Goal: Transaction & Acquisition: Book appointment/travel/reservation

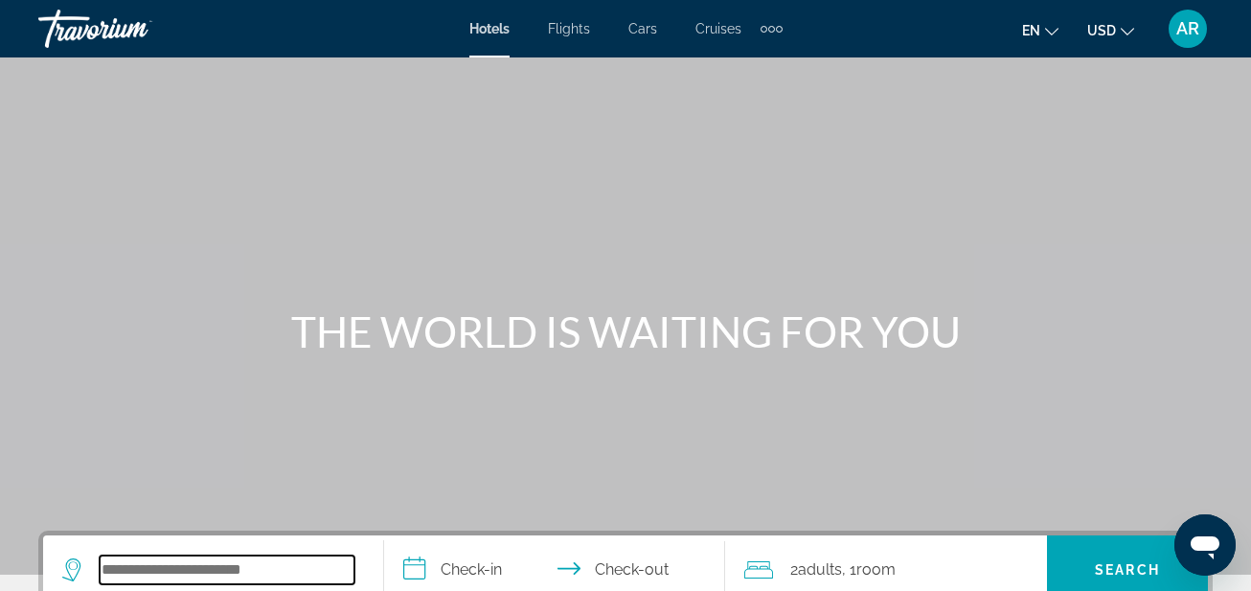
click at [159, 580] on input "Search widget" at bounding box center [227, 569] width 255 height 29
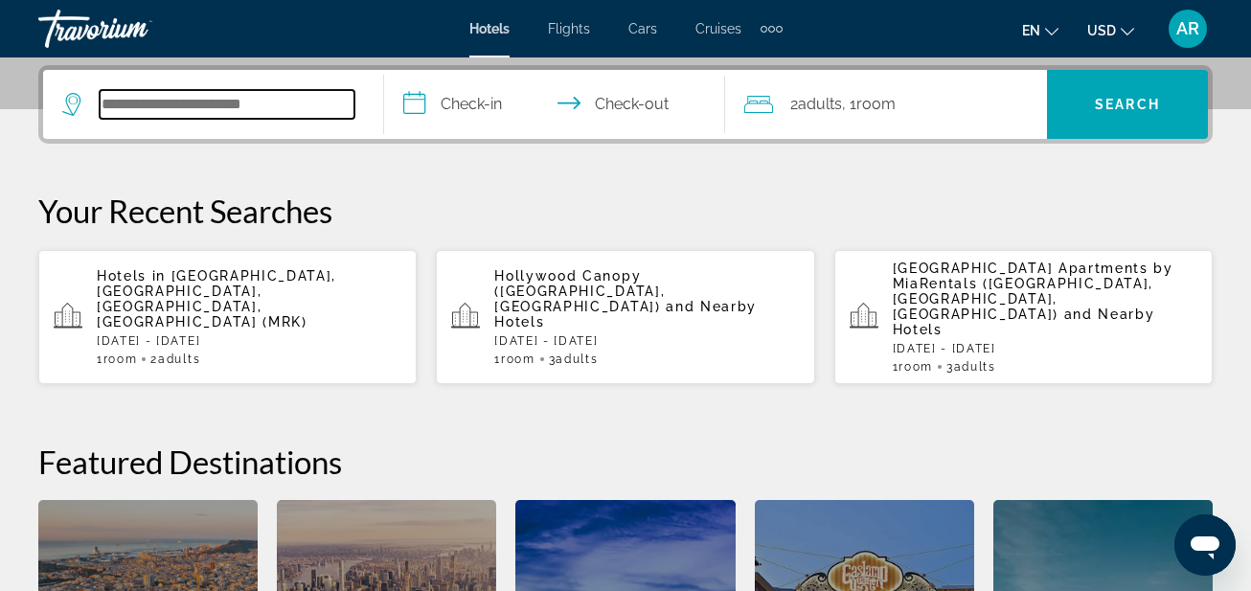
scroll to position [468, 0]
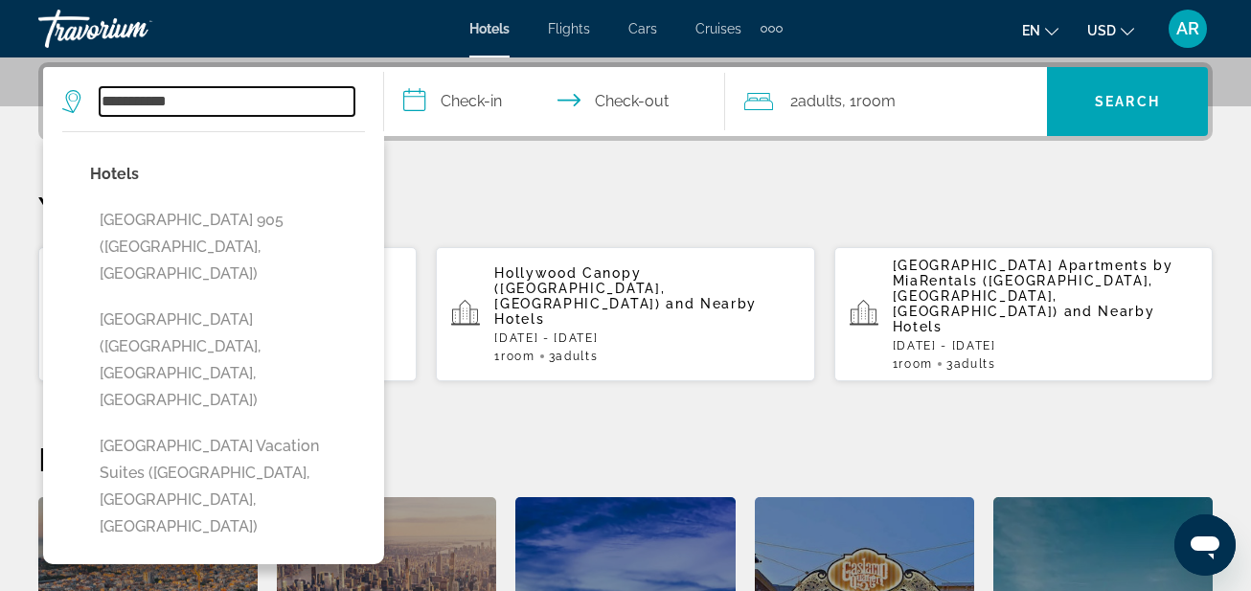
type input "**********"
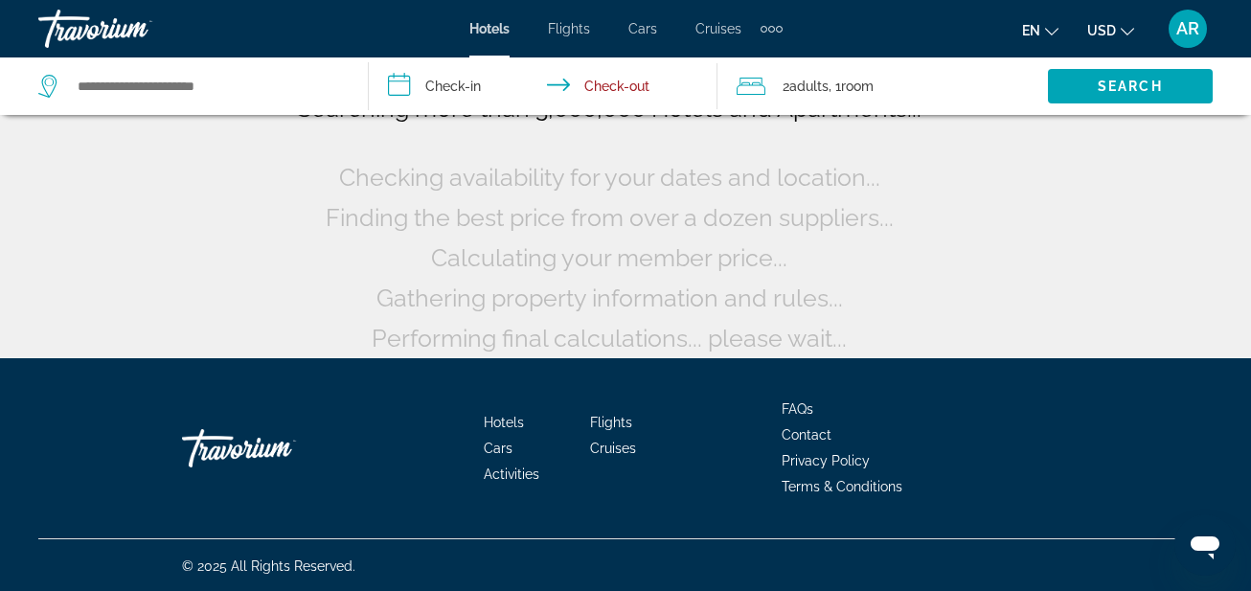
scroll to position [182, 0]
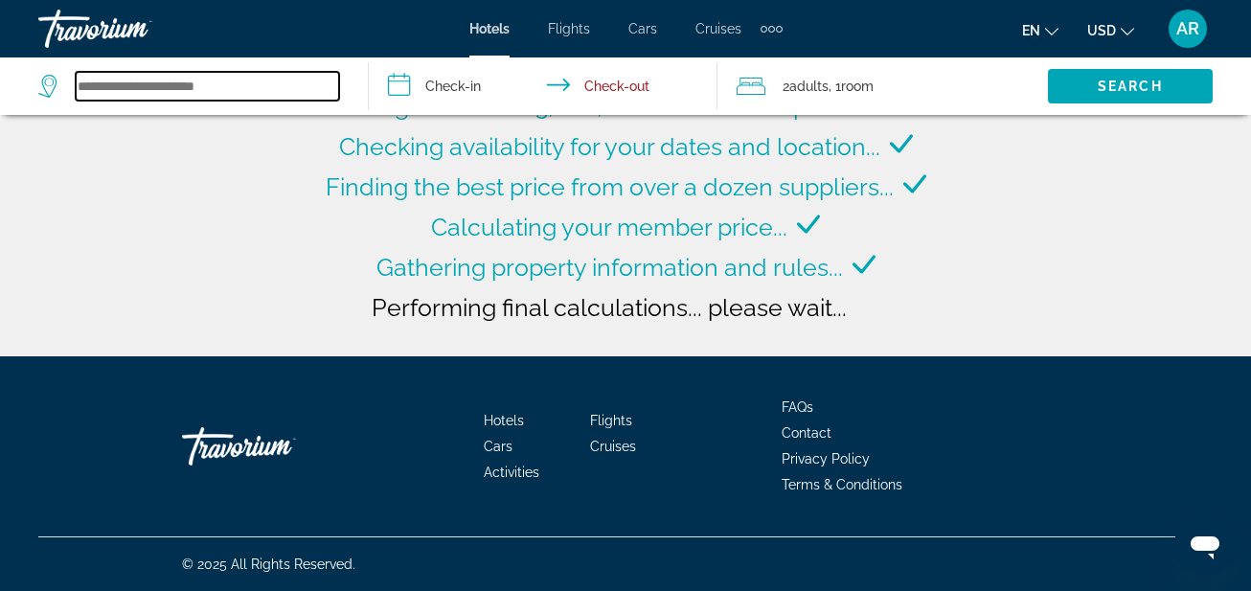
click at [116, 96] on input "Search widget" at bounding box center [207, 86] width 263 height 29
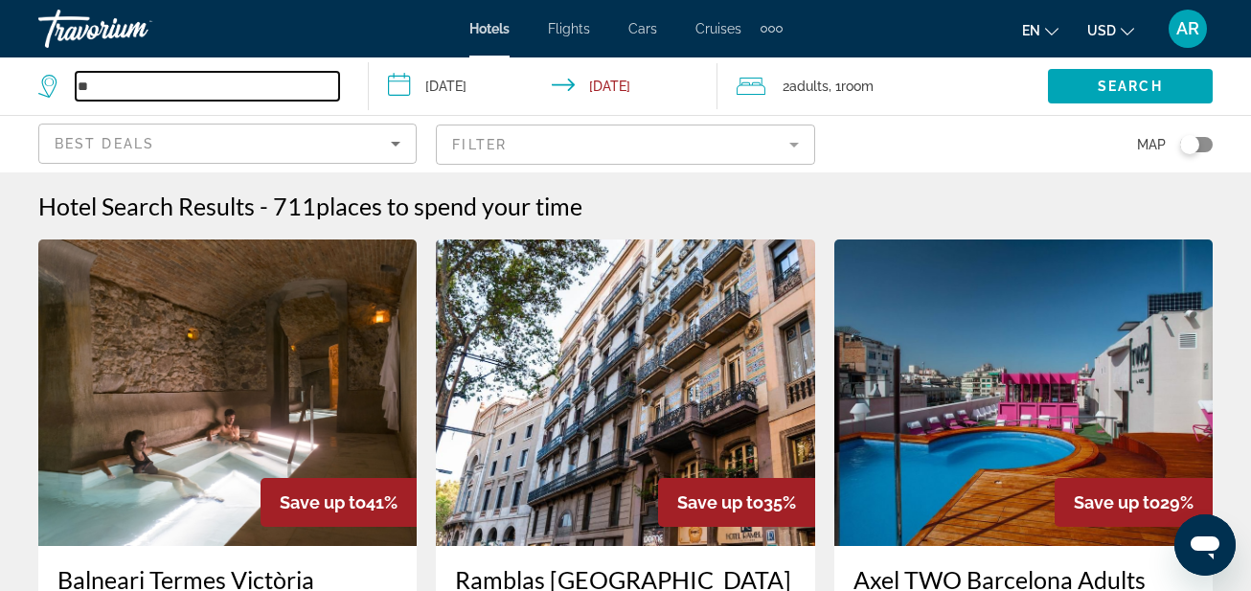
type input "*"
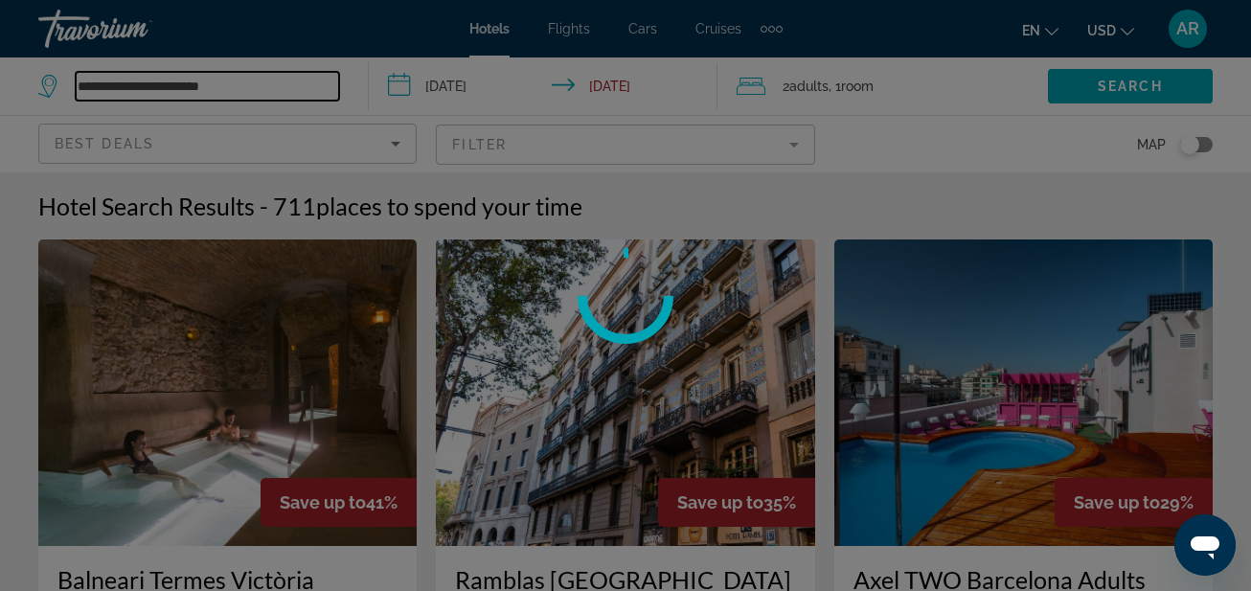
type input "**********"
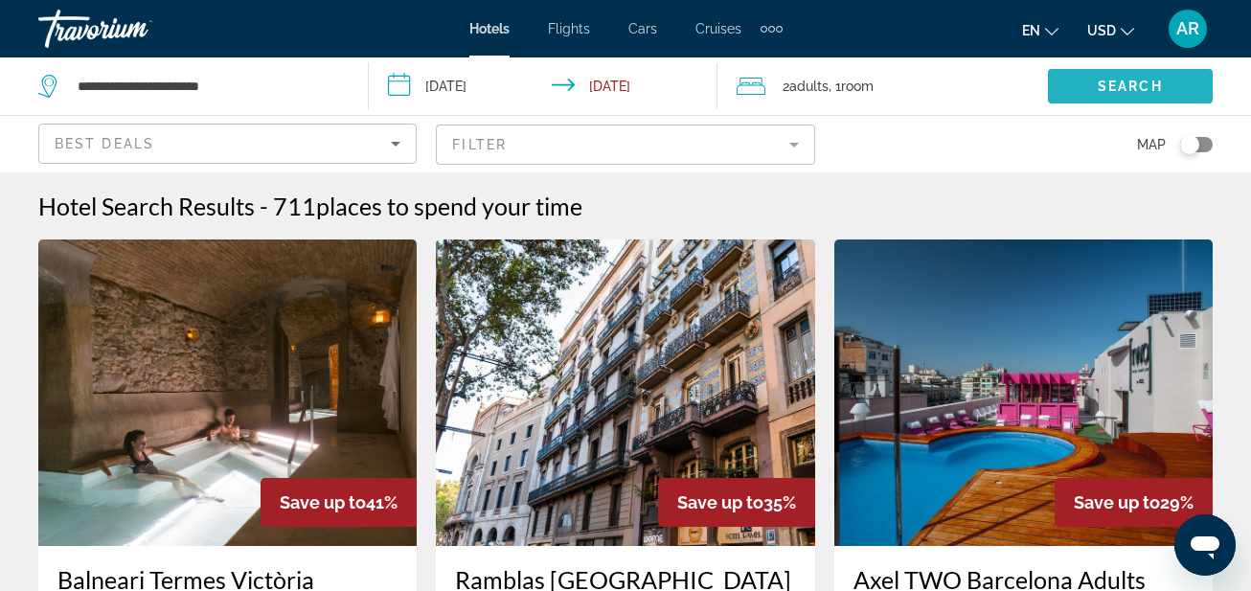
click at [1113, 90] on span "Search" at bounding box center [1130, 86] width 65 height 15
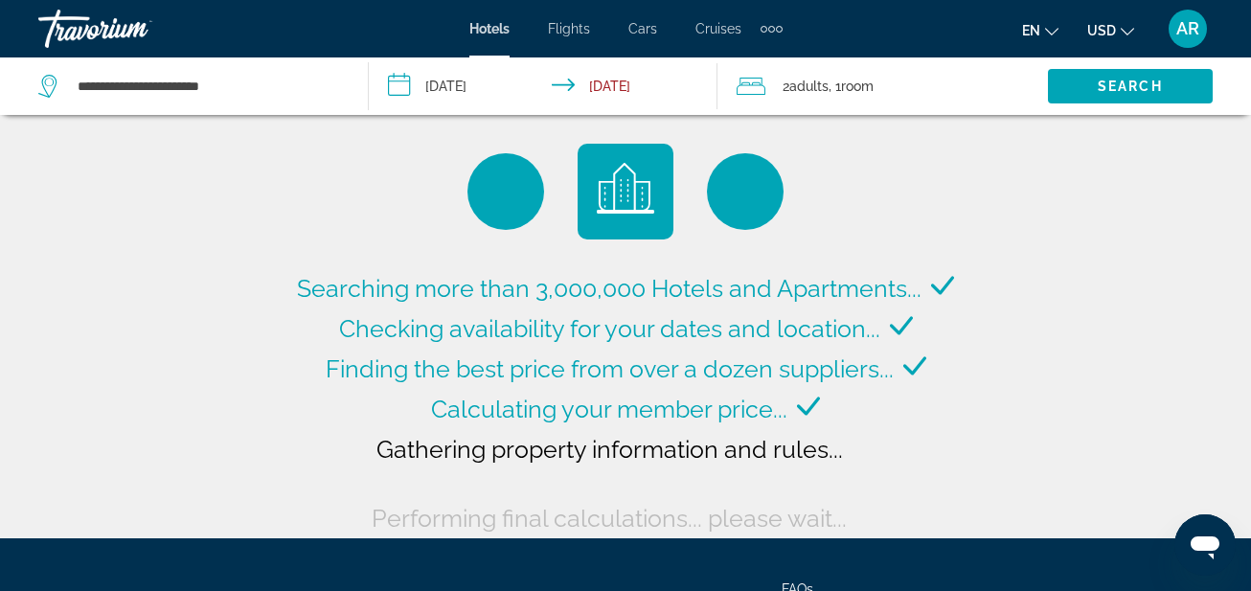
click at [410, 88] on input "**********" at bounding box center [547, 88] width 357 height 63
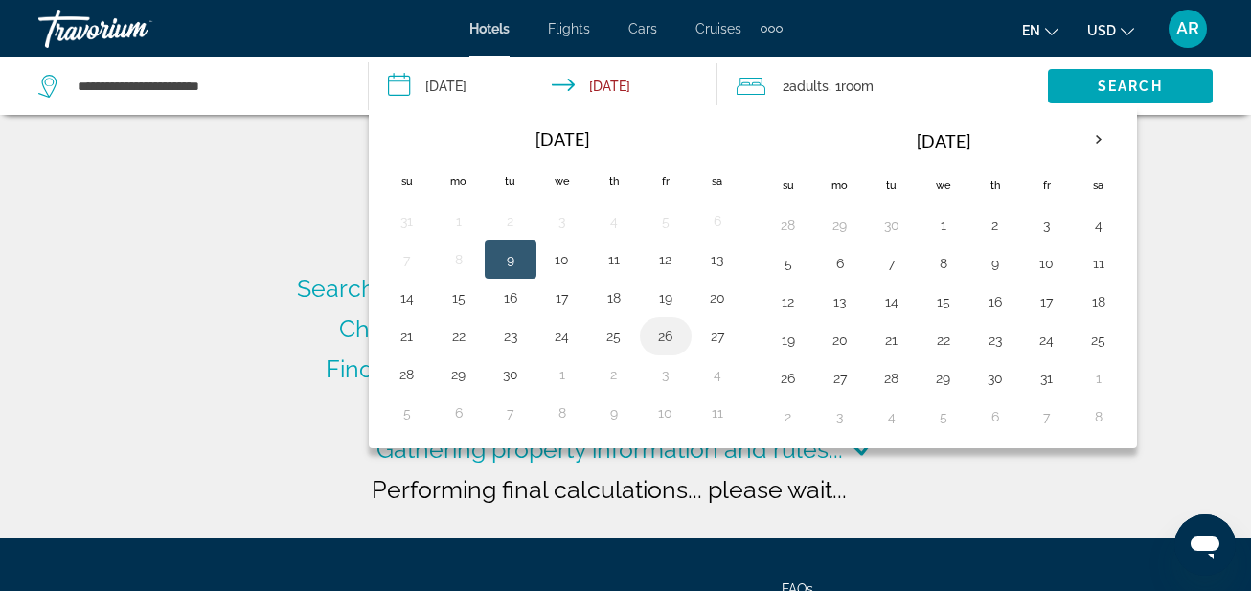
click at [661, 334] on button "26" at bounding box center [665, 336] width 31 height 27
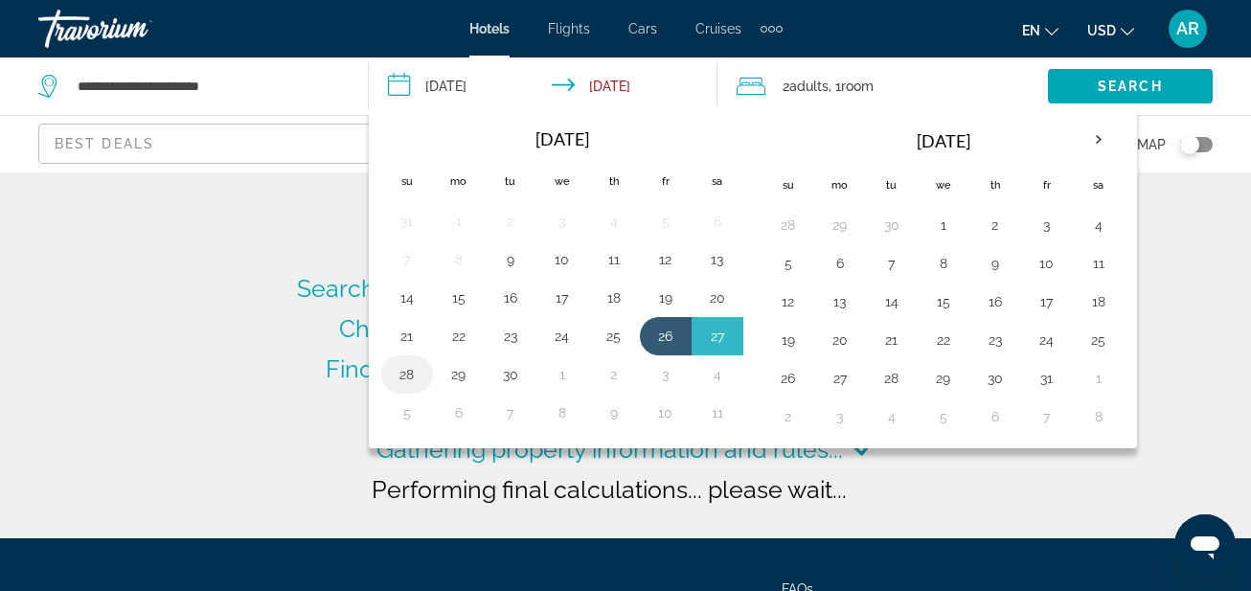
click at [398, 377] on button "28" at bounding box center [407, 374] width 31 height 27
type input "**********"
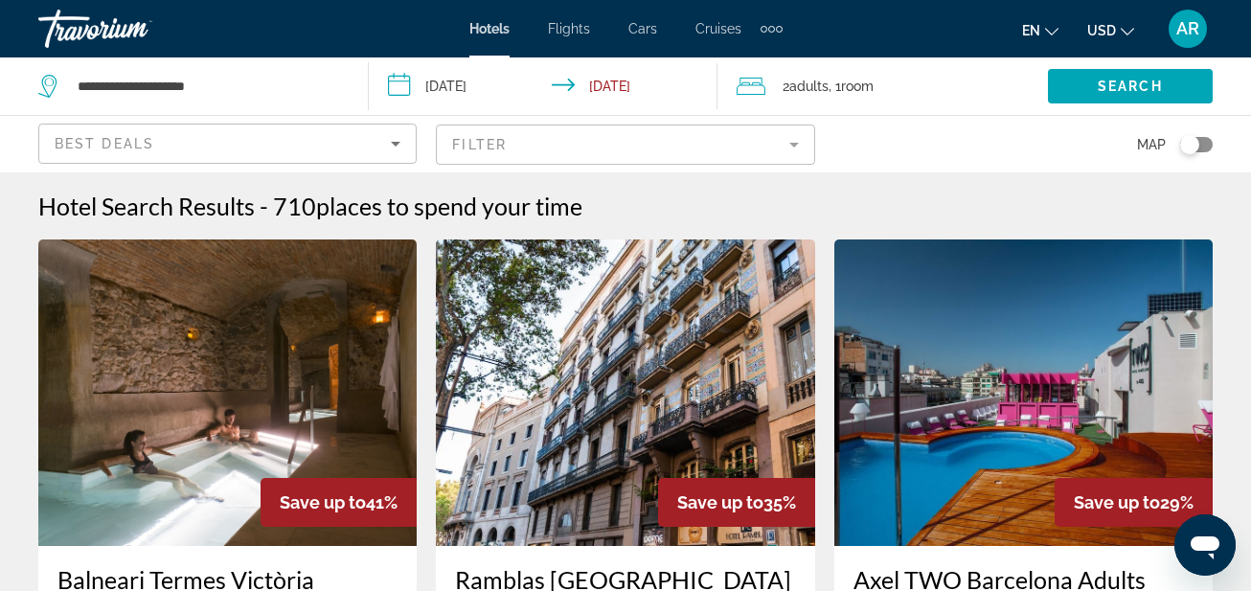
click at [398, 141] on icon "Sort by" at bounding box center [395, 143] width 23 height 23
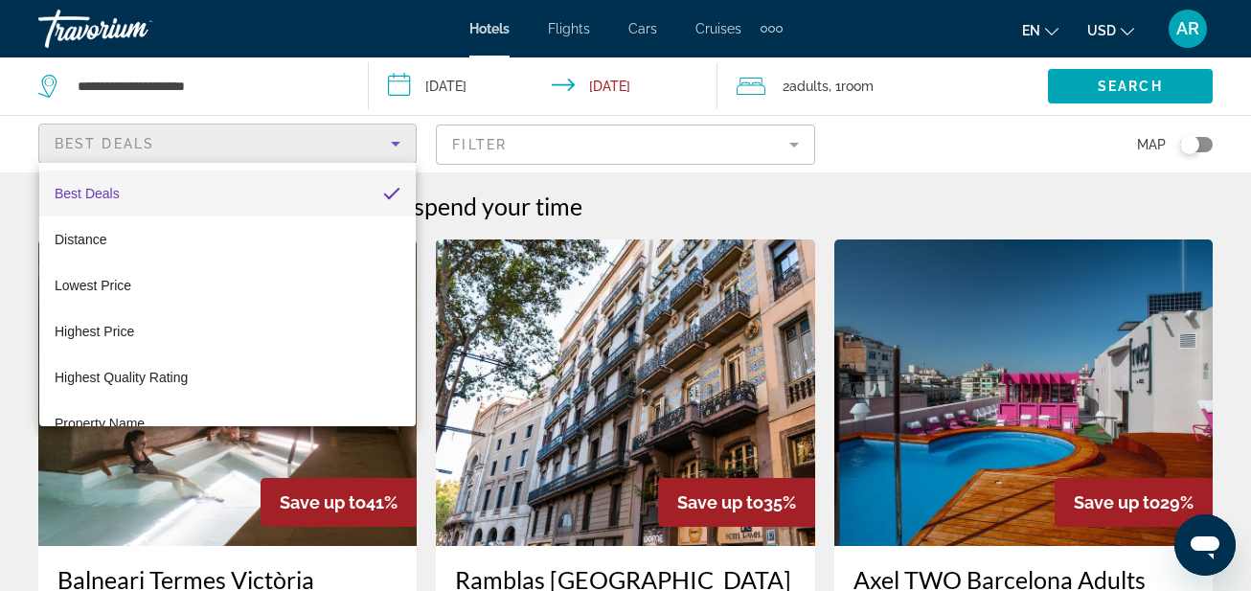
click at [234, 145] on div at bounding box center [625, 295] width 1251 height 591
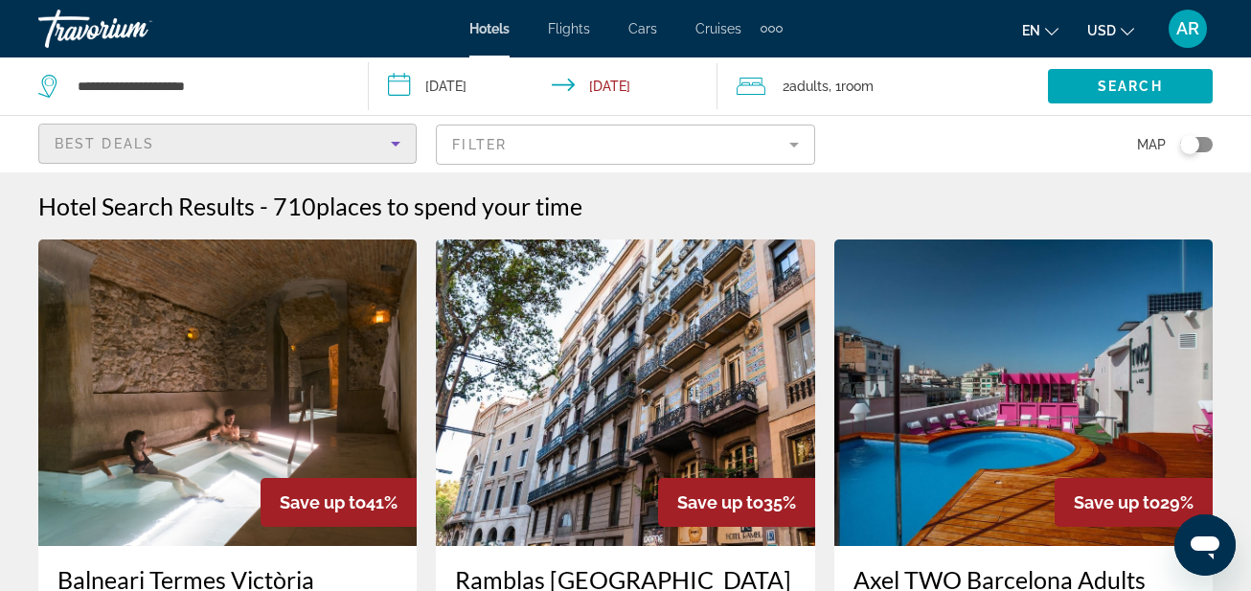
click at [232, 144] on div "Best Deals" at bounding box center [223, 143] width 336 height 23
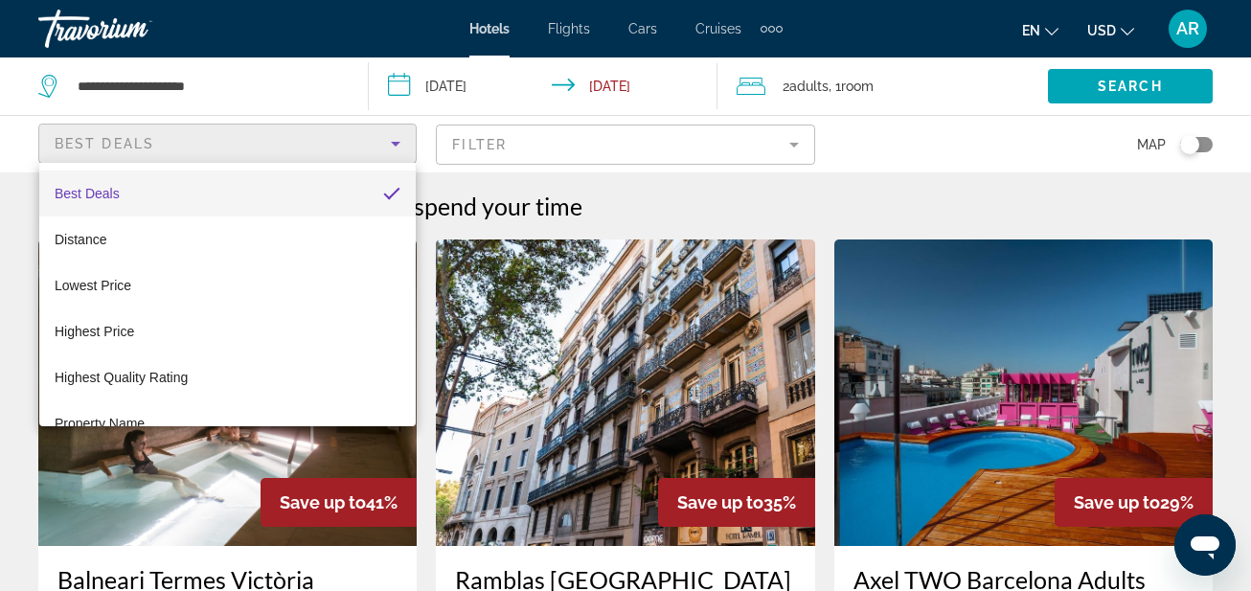
click at [464, 132] on div at bounding box center [625, 295] width 1251 height 591
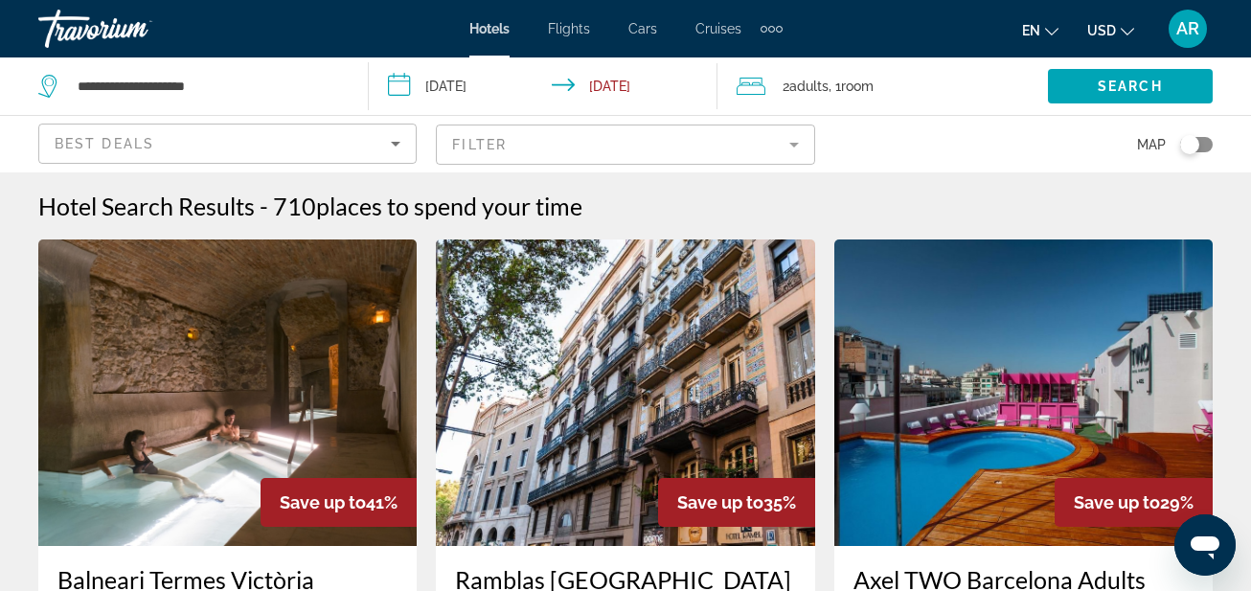
click at [462, 145] on mat-form-field "Filter" at bounding box center [625, 145] width 378 height 40
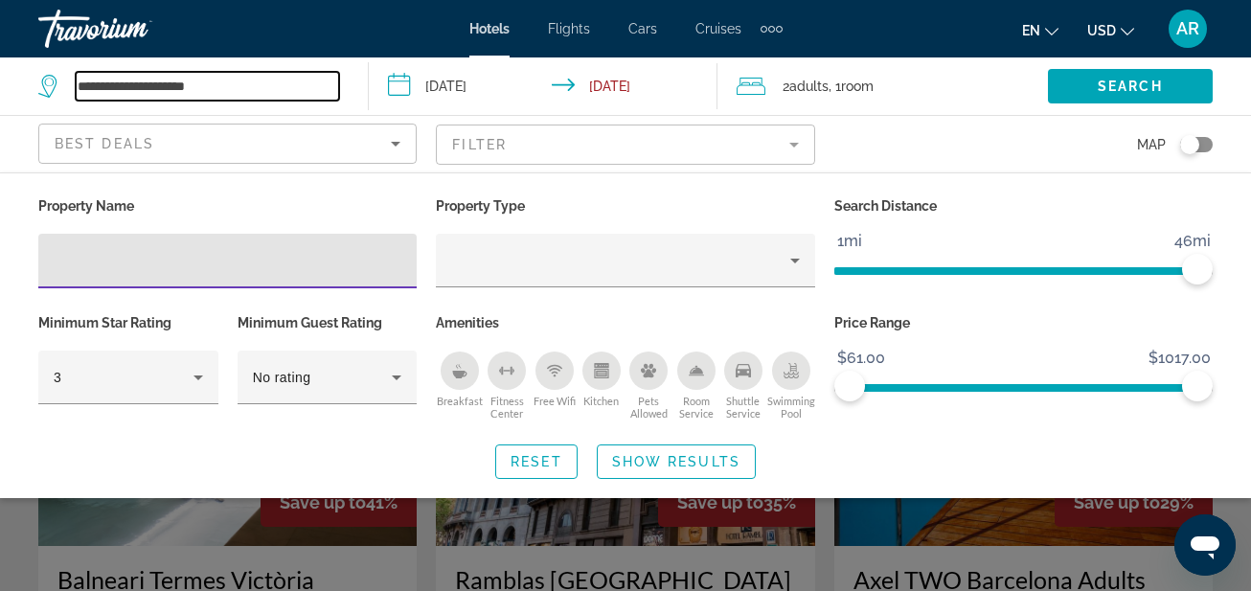
click at [232, 82] on input "**********" at bounding box center [207, 86] width 263 height 29
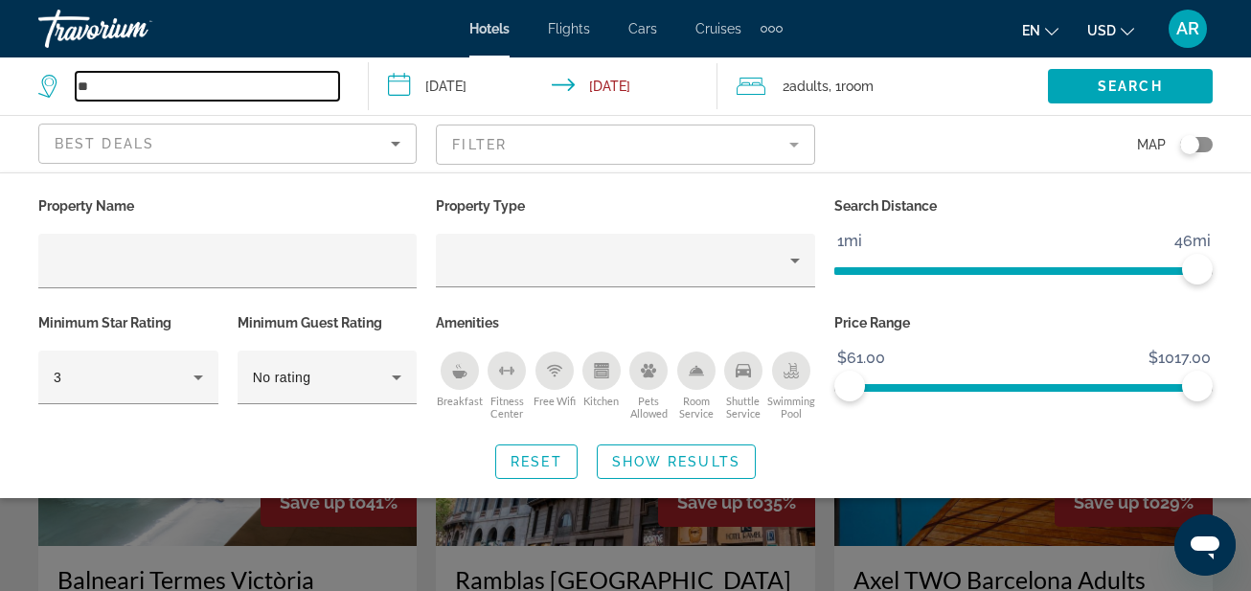
type input "*"
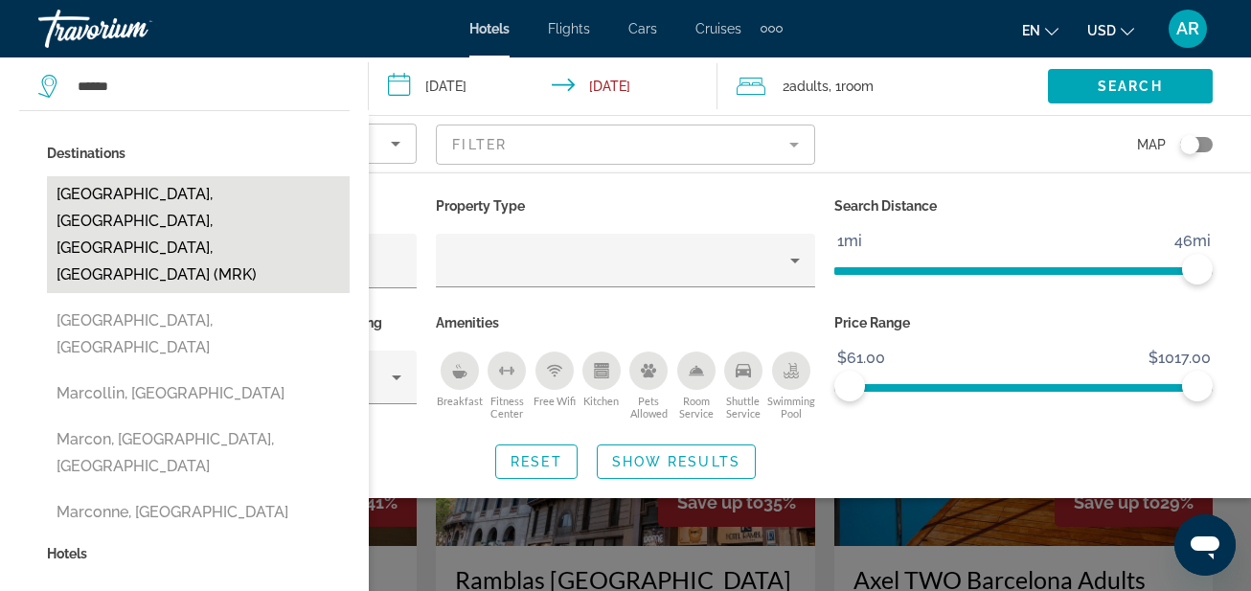
click at [106, 208] on button "[GEOGRAPHIC_DATA], [GEOGRAPHIC_DATA], [GEOGRAPHIC_DATA], [GEOGRAPHIC_DATA] (MRK)" at bounding box center [198, 234] width 303 height 117
type input "**********"
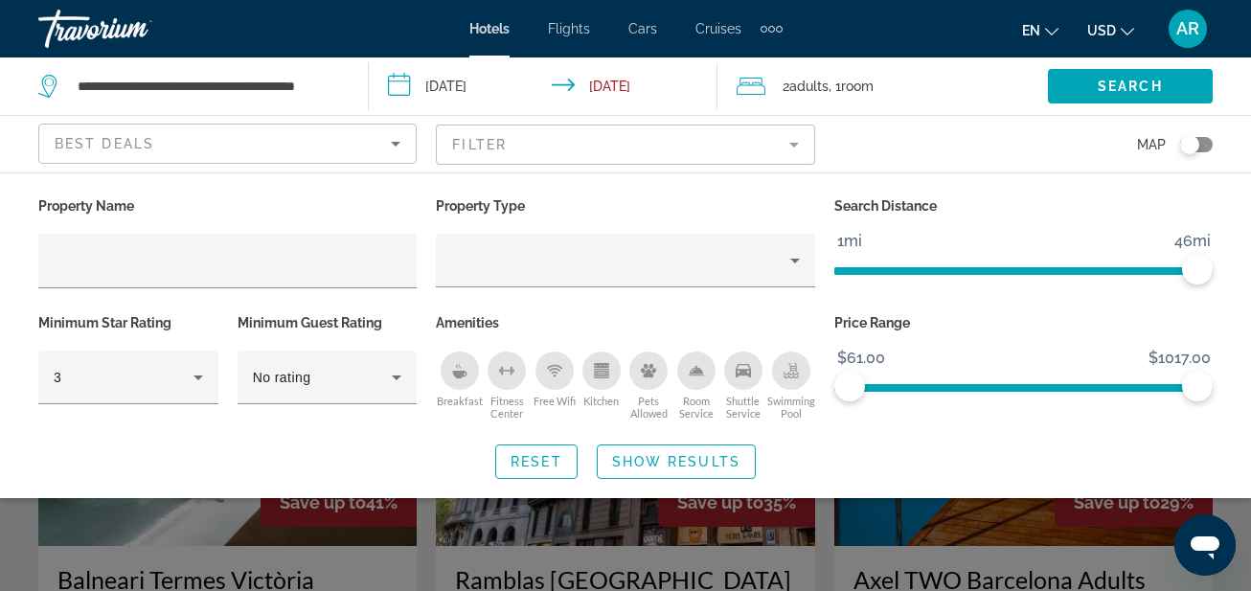
click at [396, 83] on input "**********" at bounding box center [547, 88] width 357 height 63
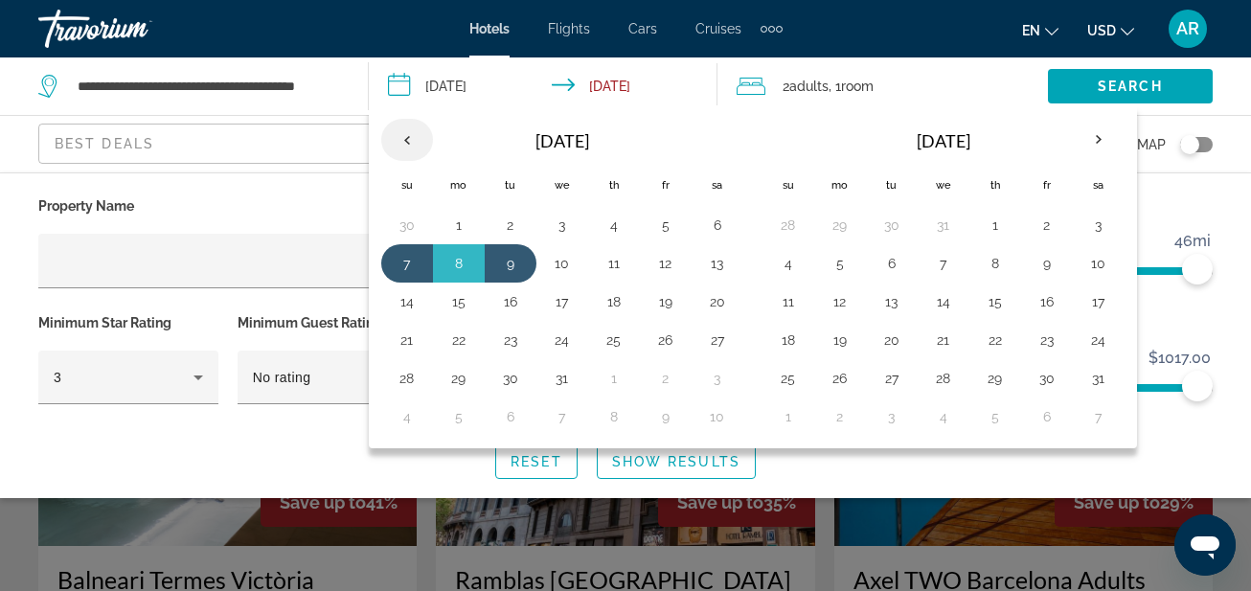
click at [401, 140] on th "Previous month" at bounding box center [407, 140] width 52 height 42
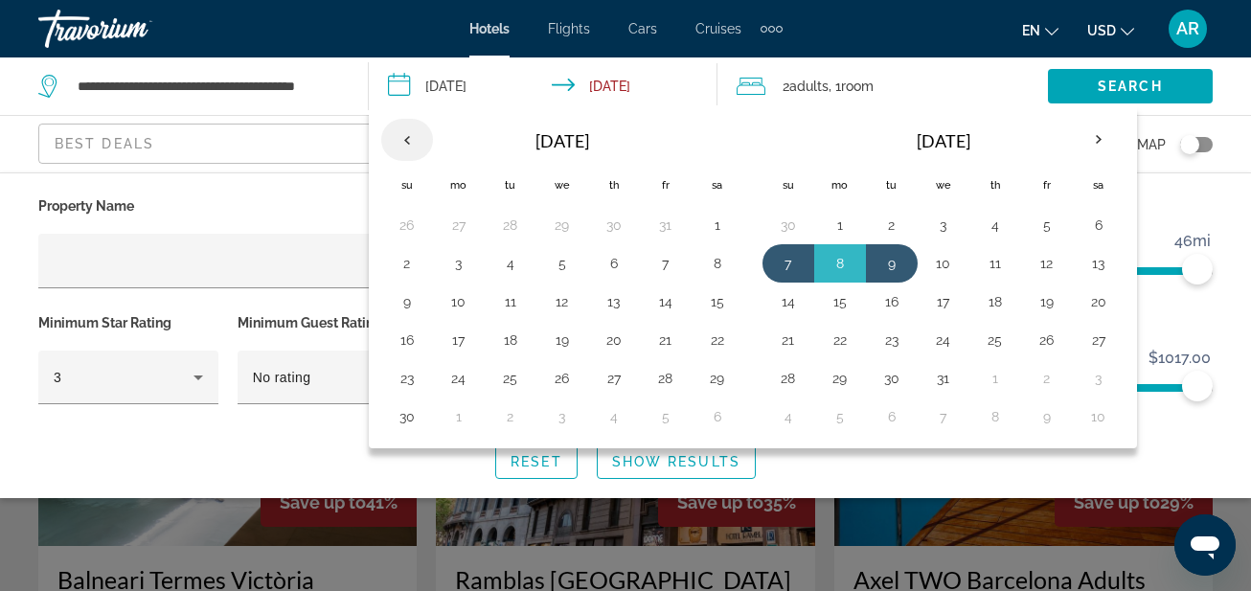
click at [403, 140] on th "Previous month" at bounding box center [407, 140] width 52 height 42
click at [399, 137] on th "Previous month" at bounding box center [407, 140] width 52 height 42
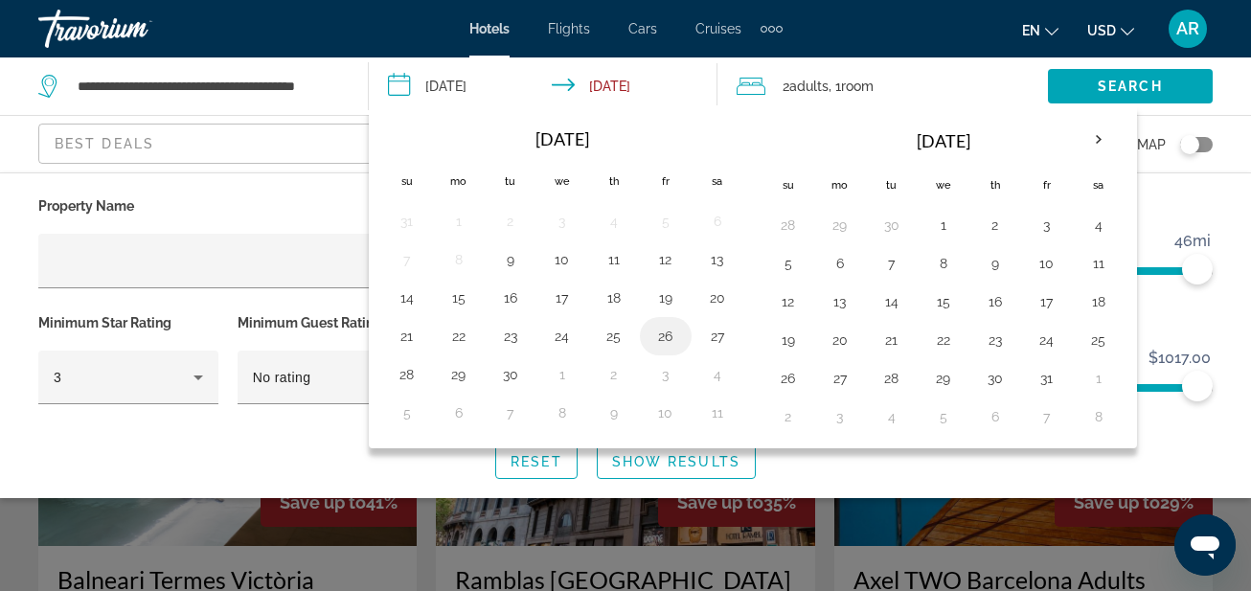
click at [667, 334] on button "26" at bounding box center [665, 336] width 31 height 27
click at [399, 375] on button "28" at bounding box center [407, 374] width 31 height 27
type input "**********"
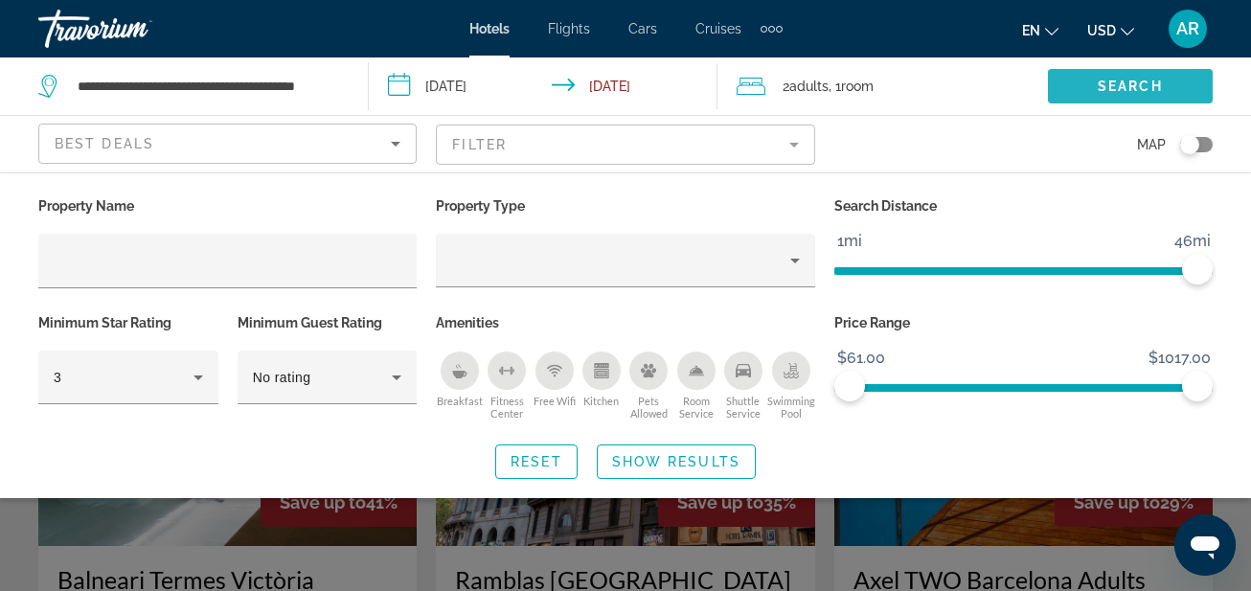
click at [1111, 91] on span "Search" at bounding box center [1130, 86] width 65 height 15
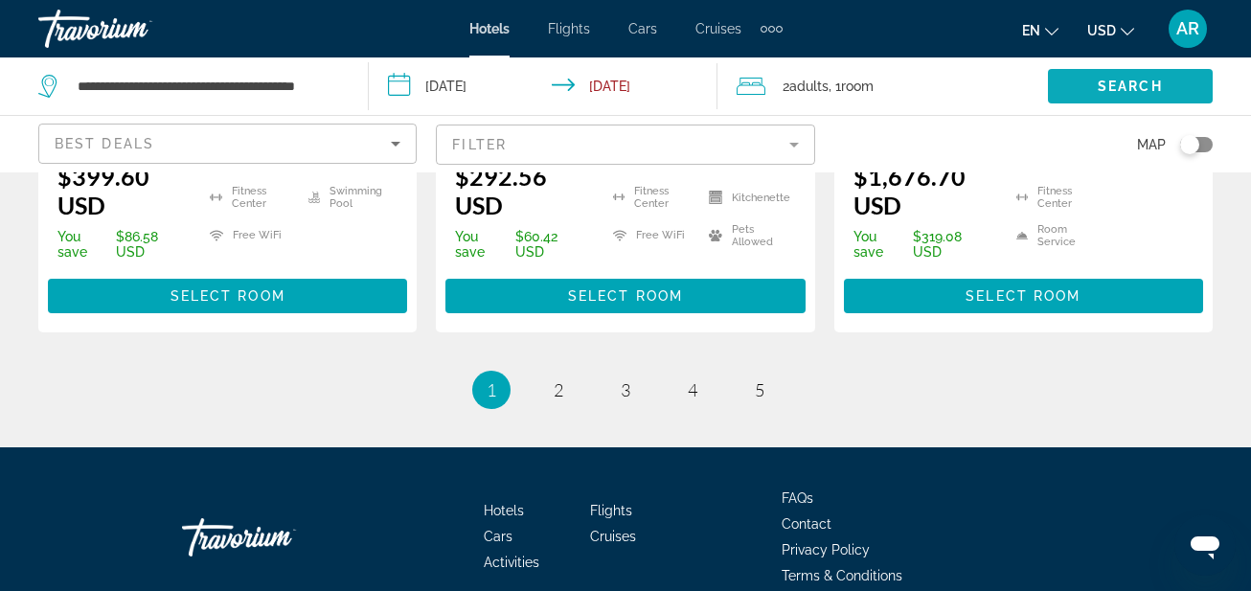
scroll to position [2897, 0]
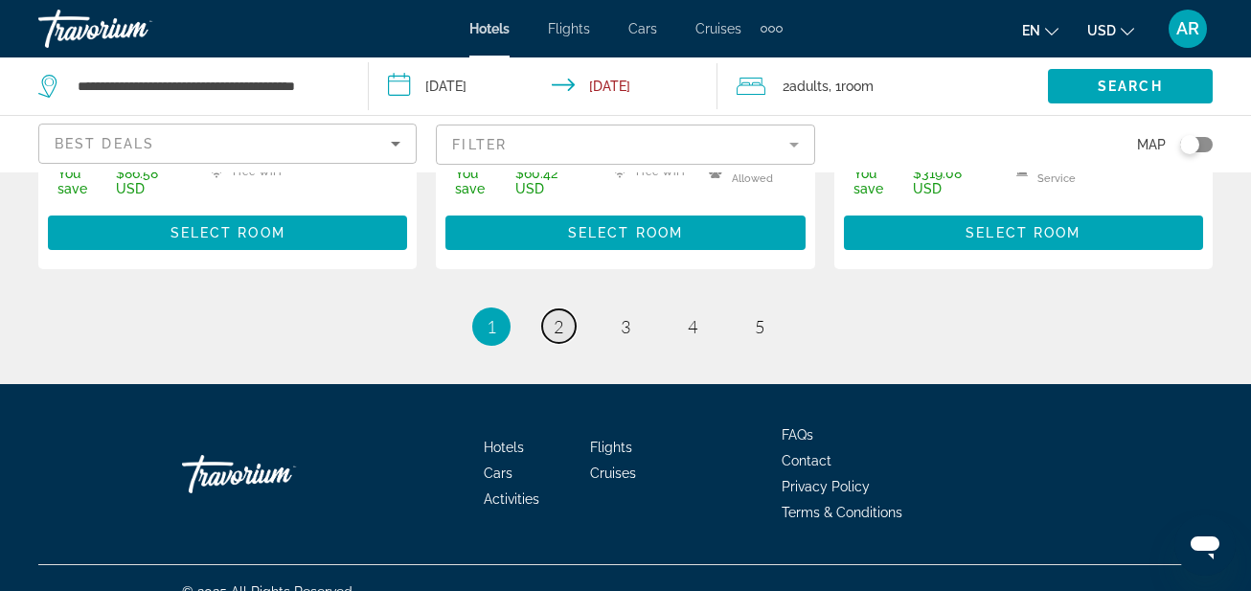
click at [547, 309] on link "page 2" at bounding box center [559, 326] width 34 height 34
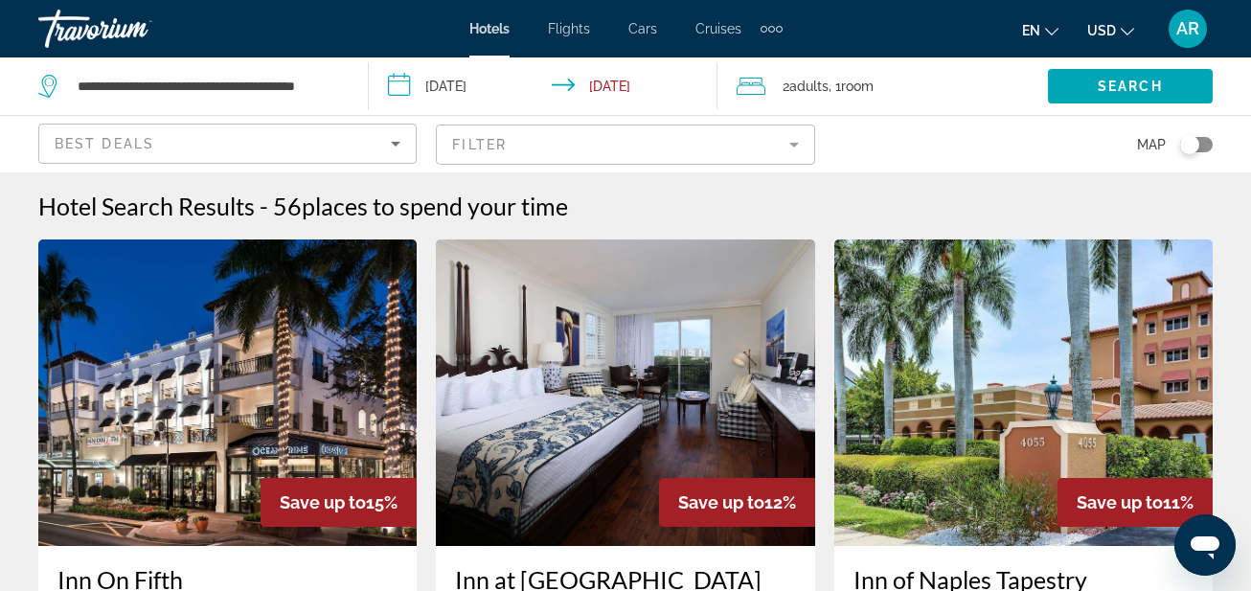
click at [547, 306] on img "Main content" at bounding box center [625, 392] width 378 height 306
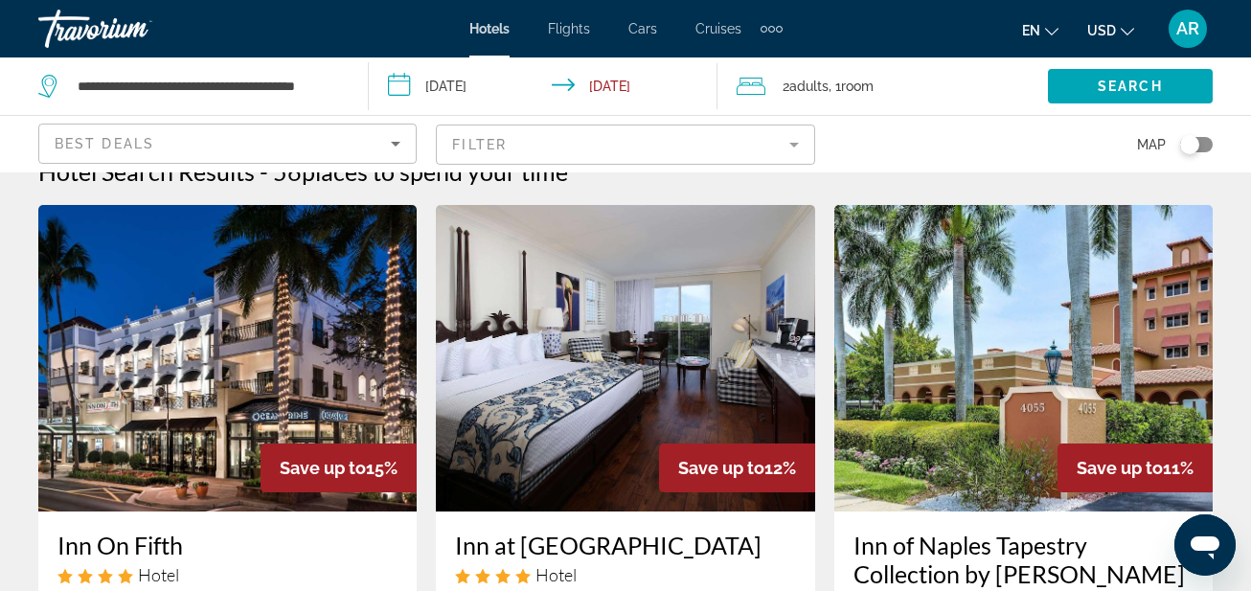
scroll to position [38, 0]
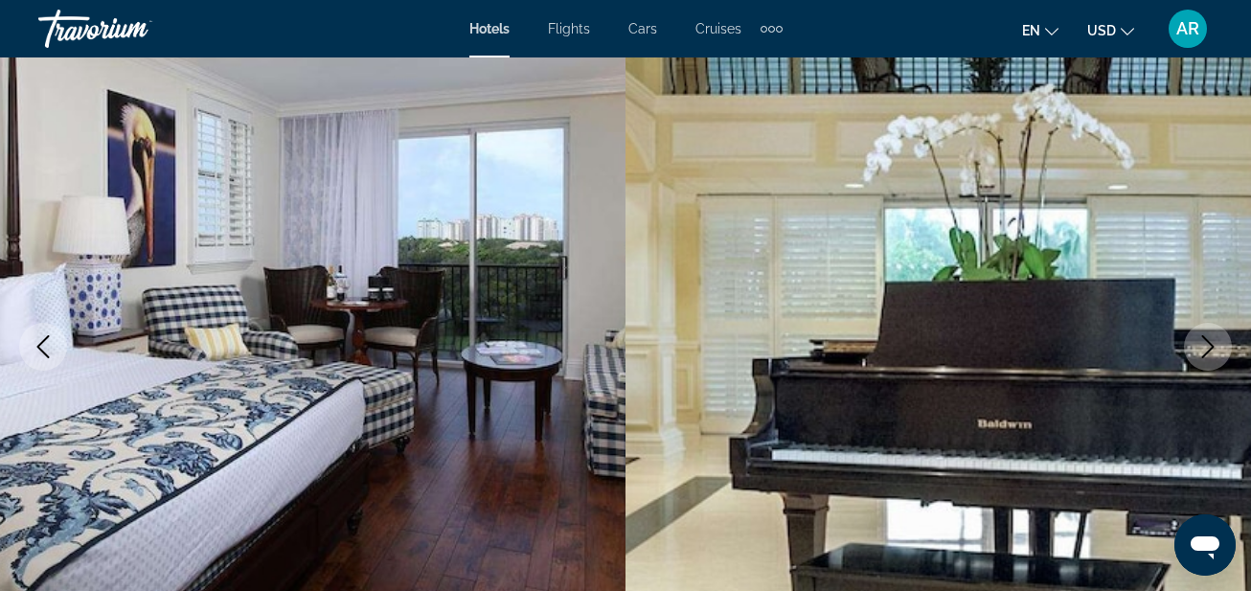
scroll to position [268, 0]
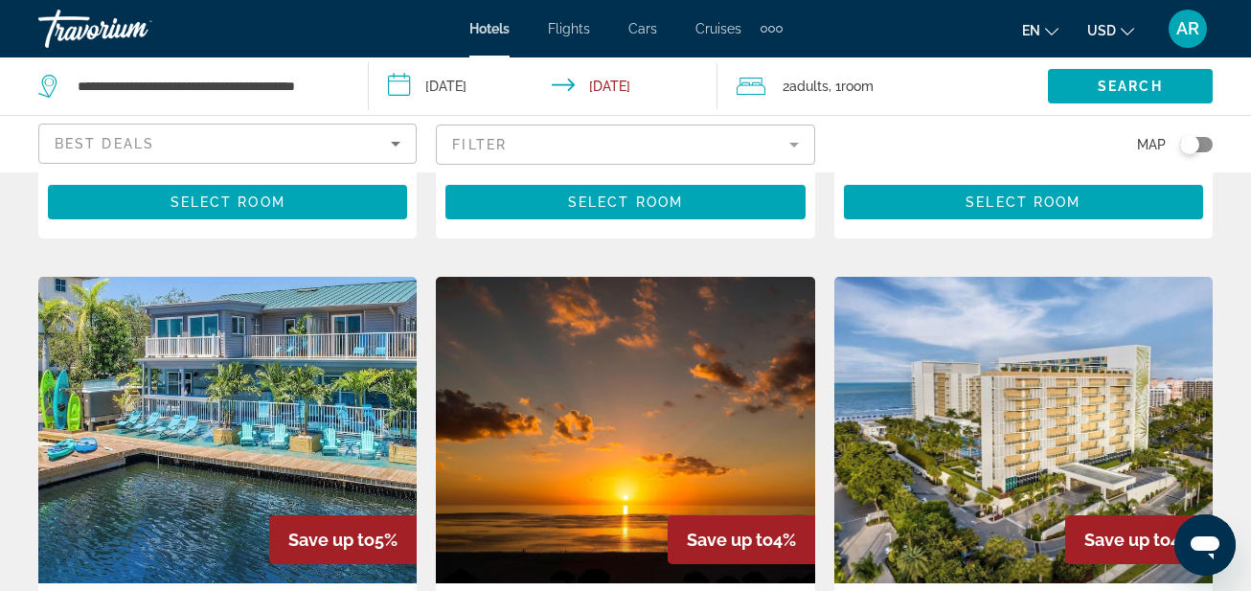
scroll to position [2260, 0]
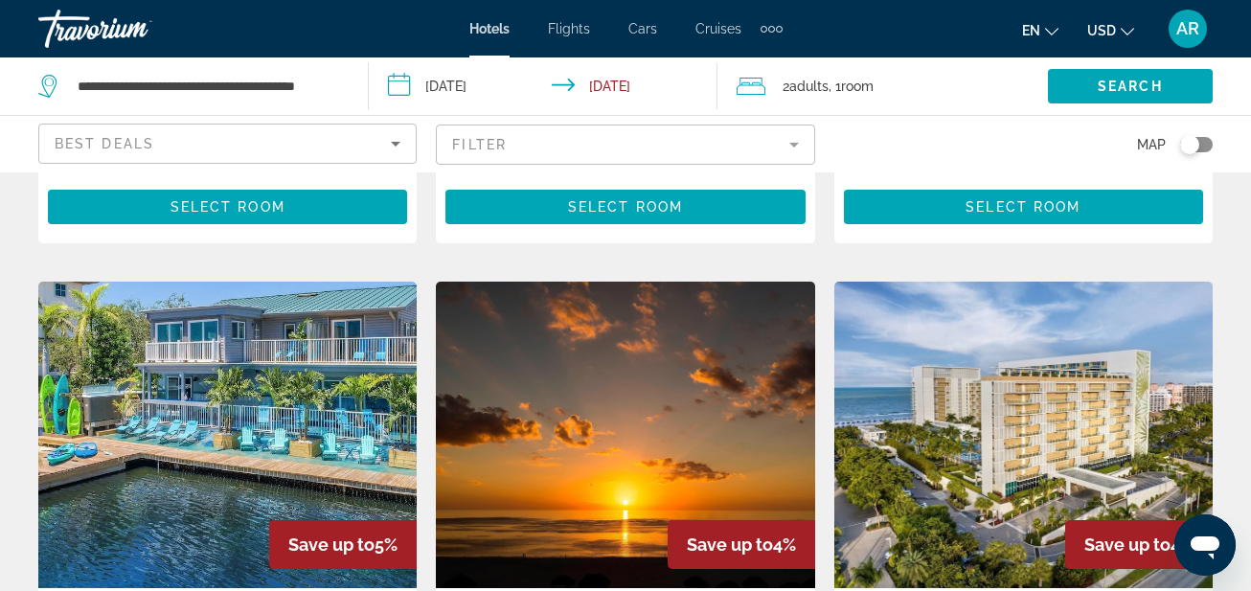
click at [313, 312] on img "Main content" at bounding box center [227, 435] width 378 height 306
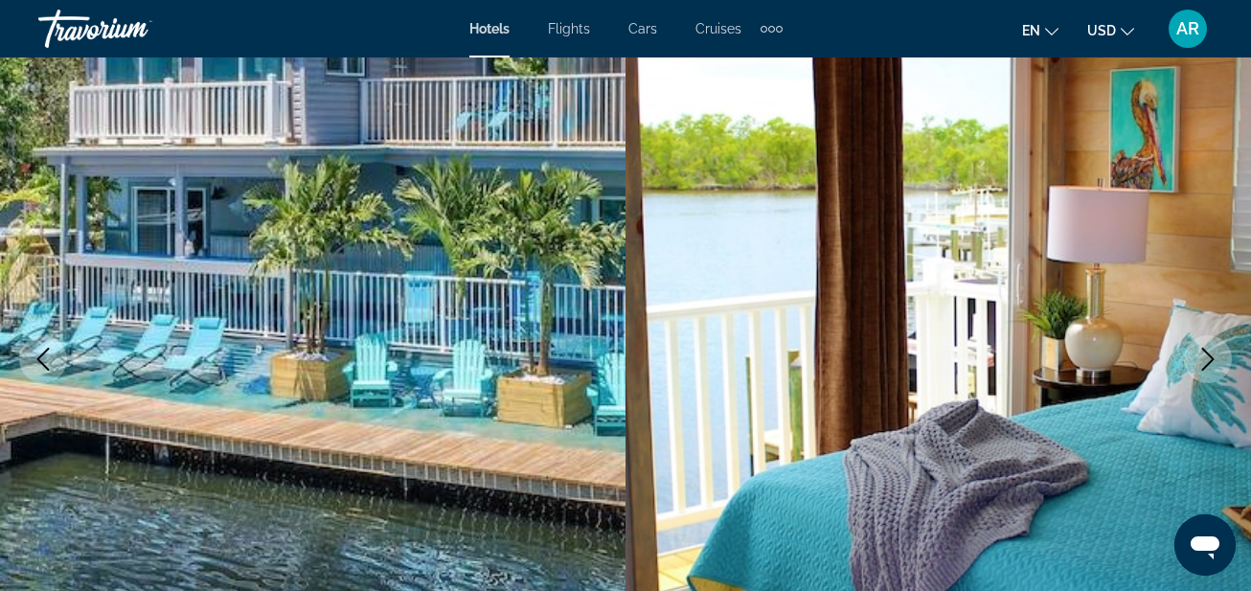
scroll to position [192, 0]
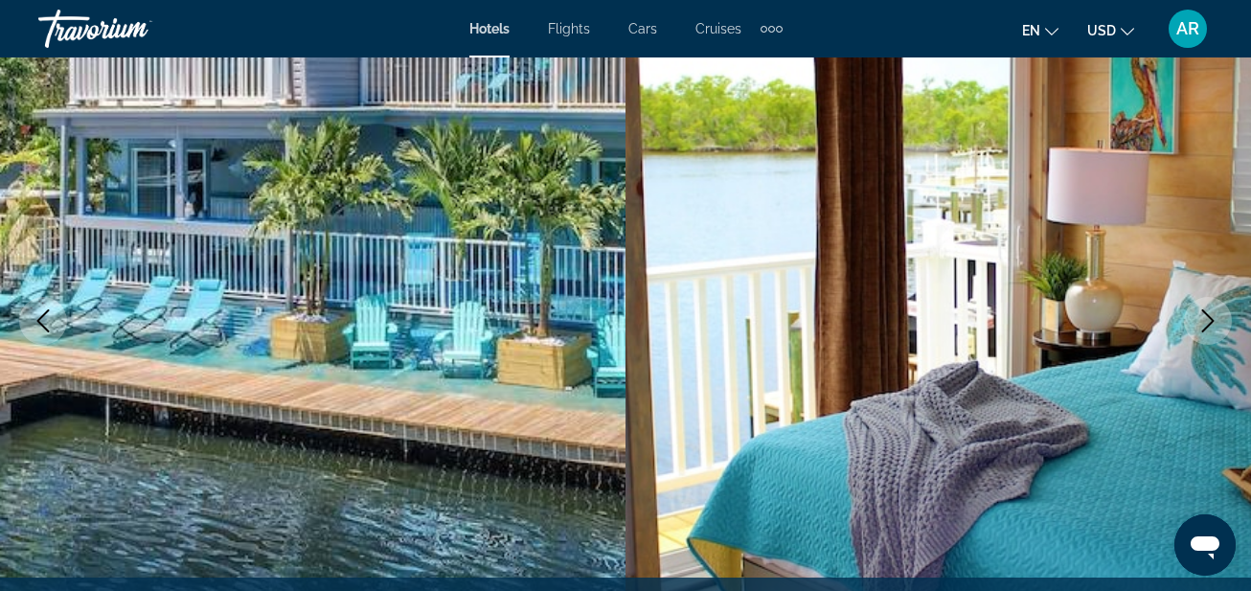
click at [1196, 321] on icon "Next image" at bounding box center [1207, 320] width 23 height 23
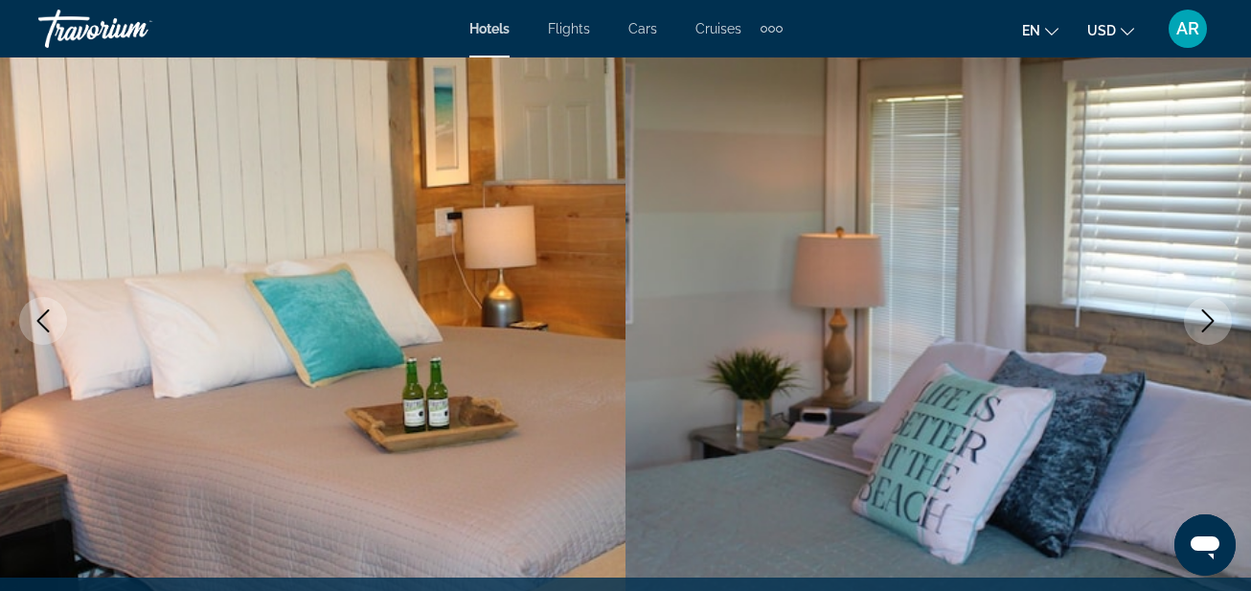
click at [1205, 320] on icon "Next image" at bounding box center [1207, 320] width 23 height 23
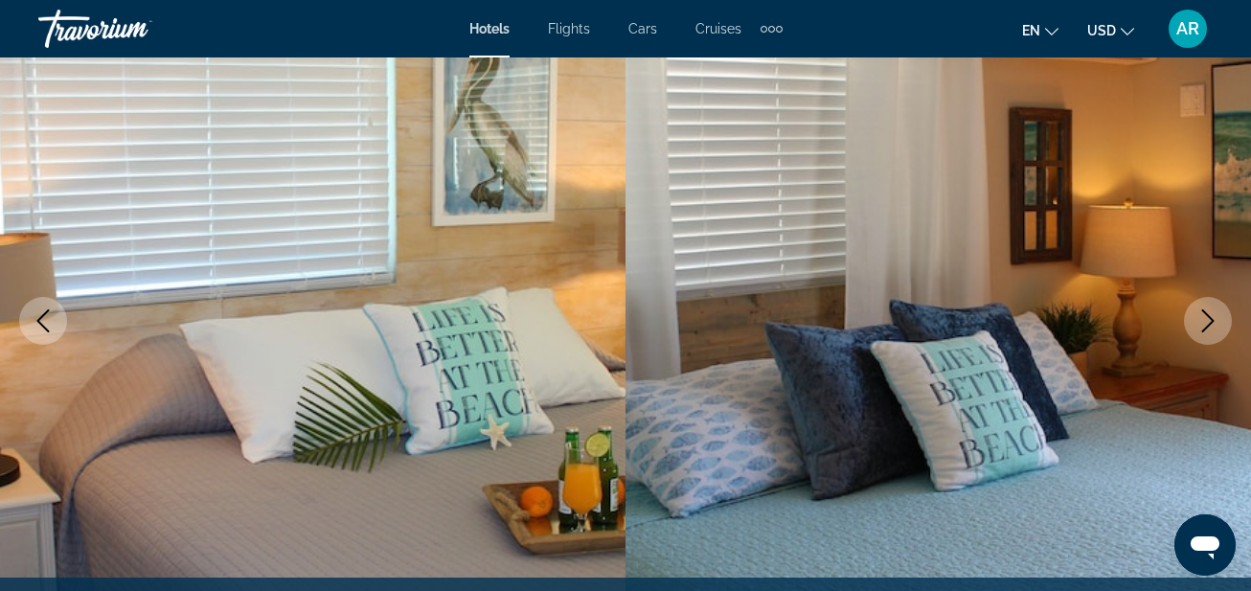
click at [1206, 319] on icon "Next image" at bounding box center [1207, 320] width 23 height 23
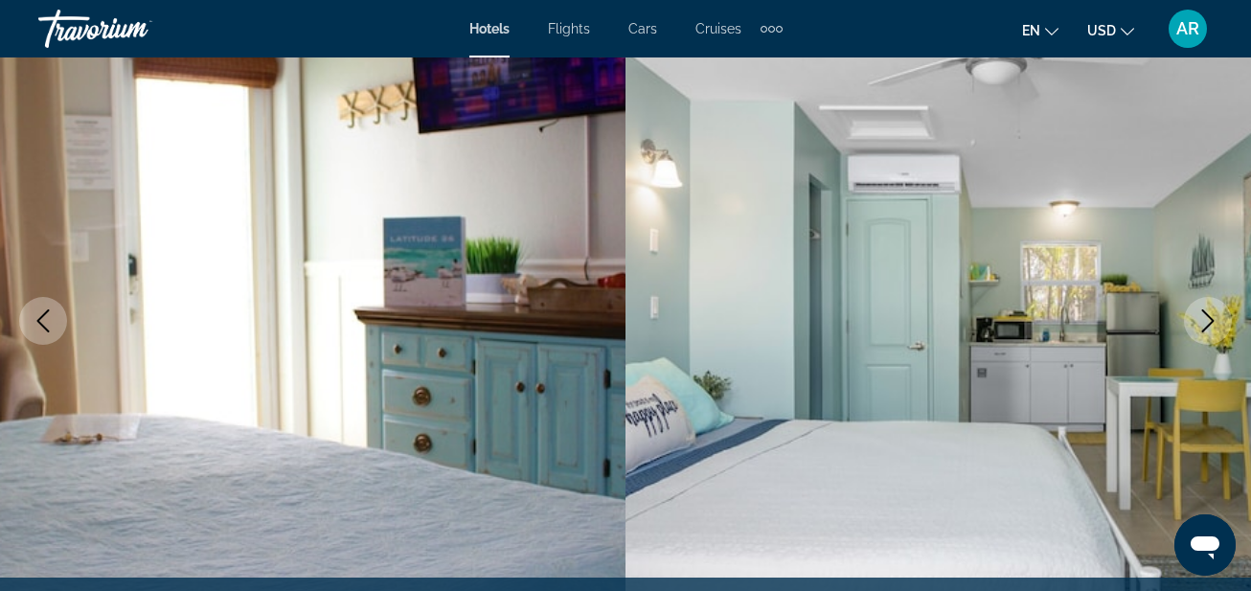
click at [1206, 319] on icon "Next image" at bounding box center [1207, 320] width 23 height 23
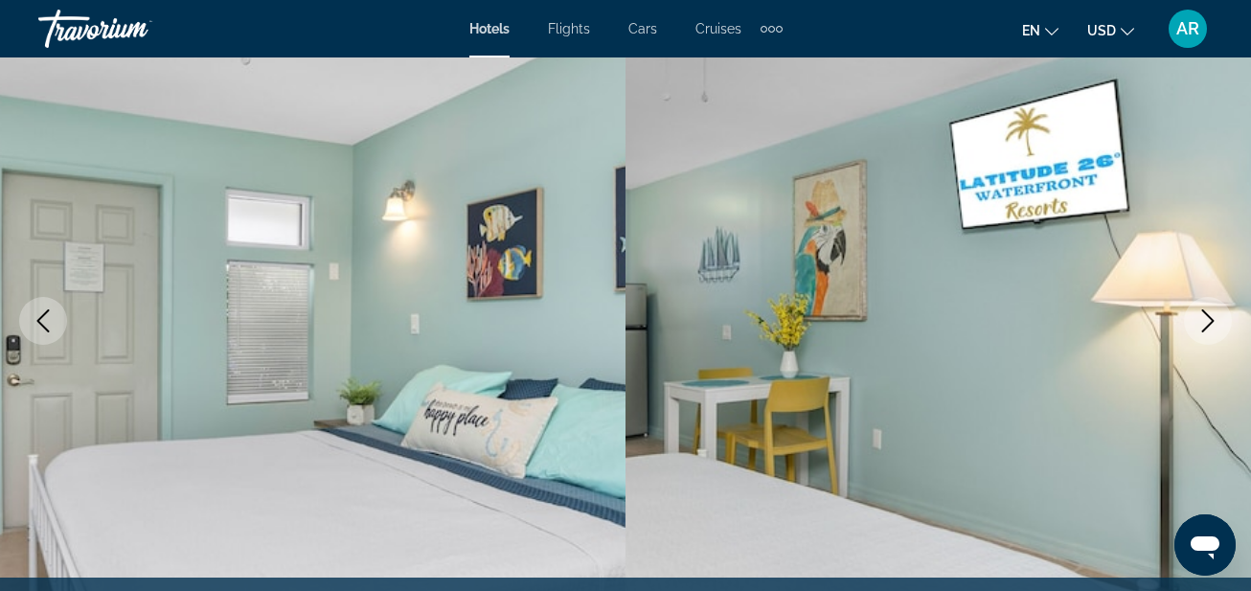
click at [1206, 319] on icon "Next image" at bounding box center [1207, 320] width 23 height 23
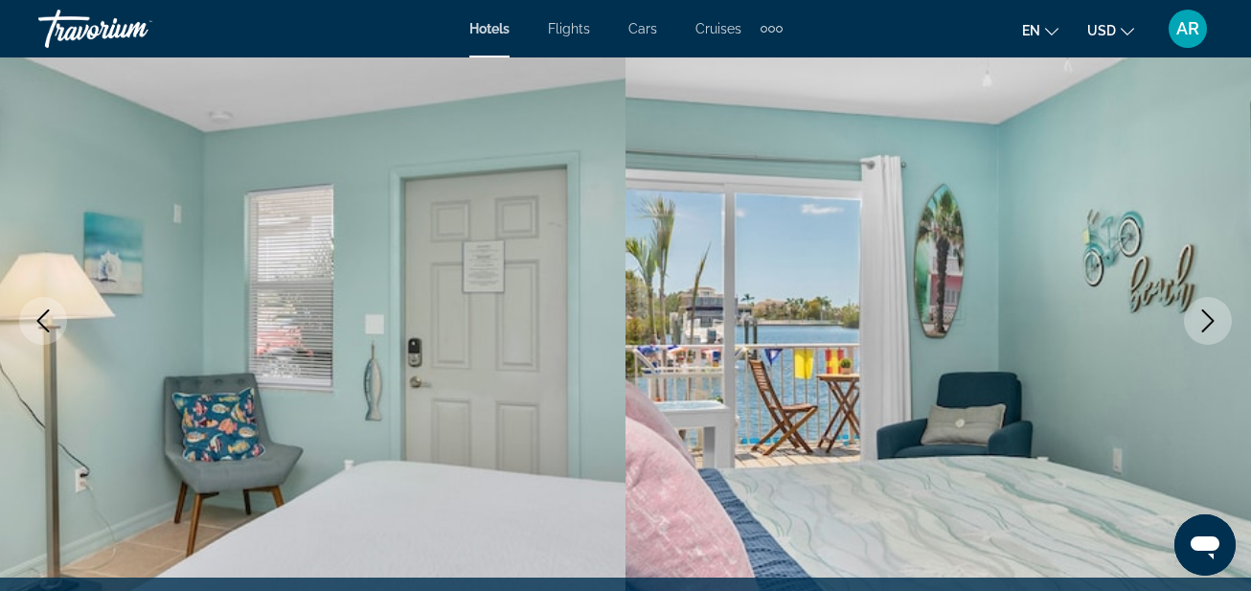
click at [1206, 319] on icon "Next image" at bounding box center [1207, 320] width 23 height 23
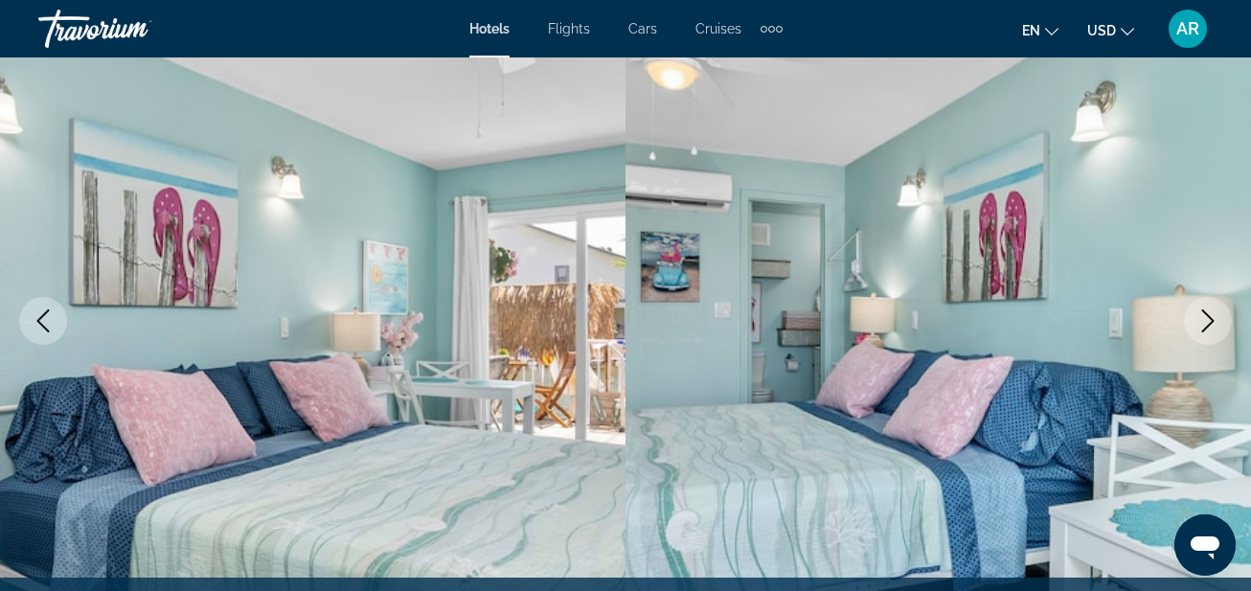
click at [1201, 320] on icon "Next image" at bounding box center [1207, 320] width 23 height 23
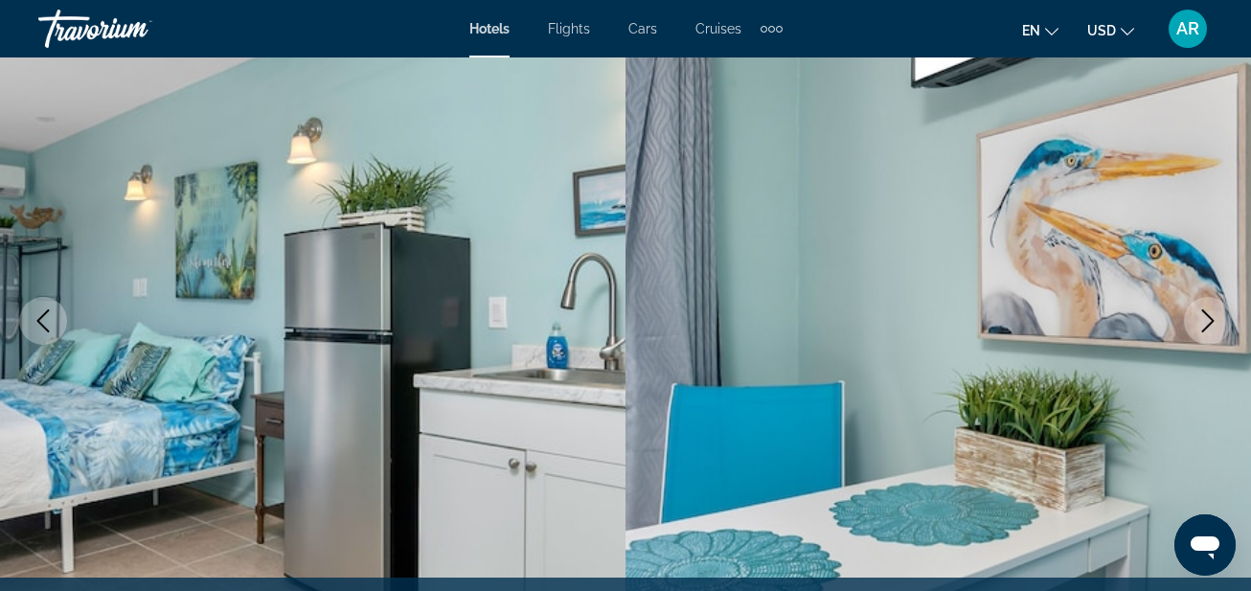
click at [1201, 320] on icon "Next image" at bounding box center [1207, 320] width 23 height 23
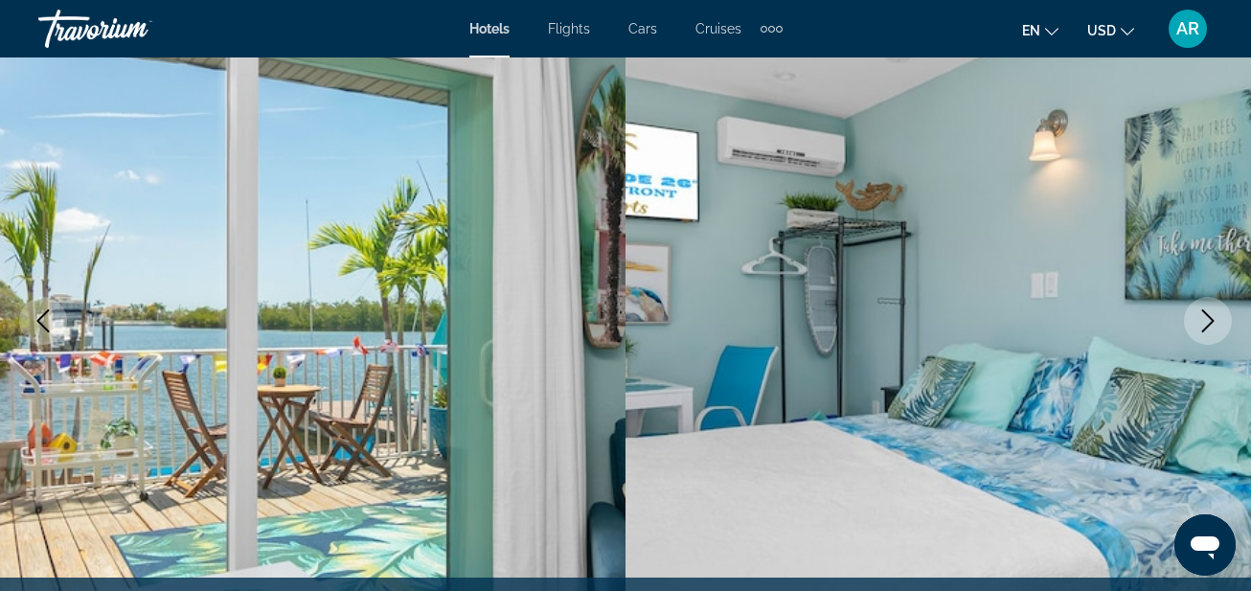
click at [1201, 320] on icon "Next image" at bounding box center [1207, 320] width 23 height 23
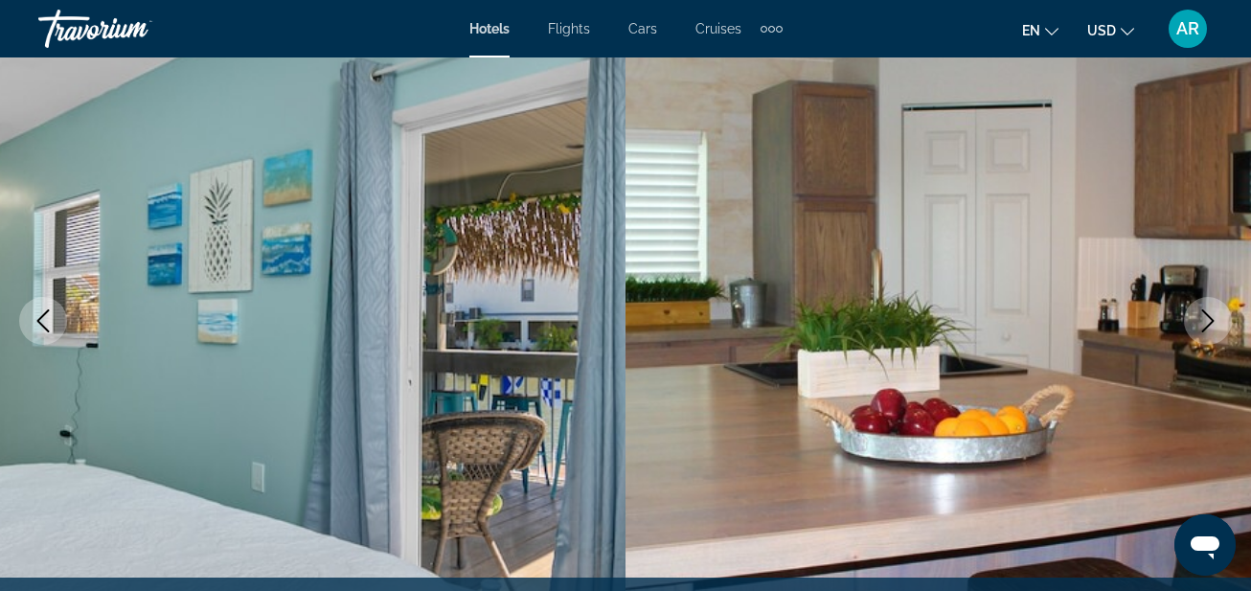
click at [1201, 320] on icon "Next image" at bounding box center [1207, 320] width 23 height 23
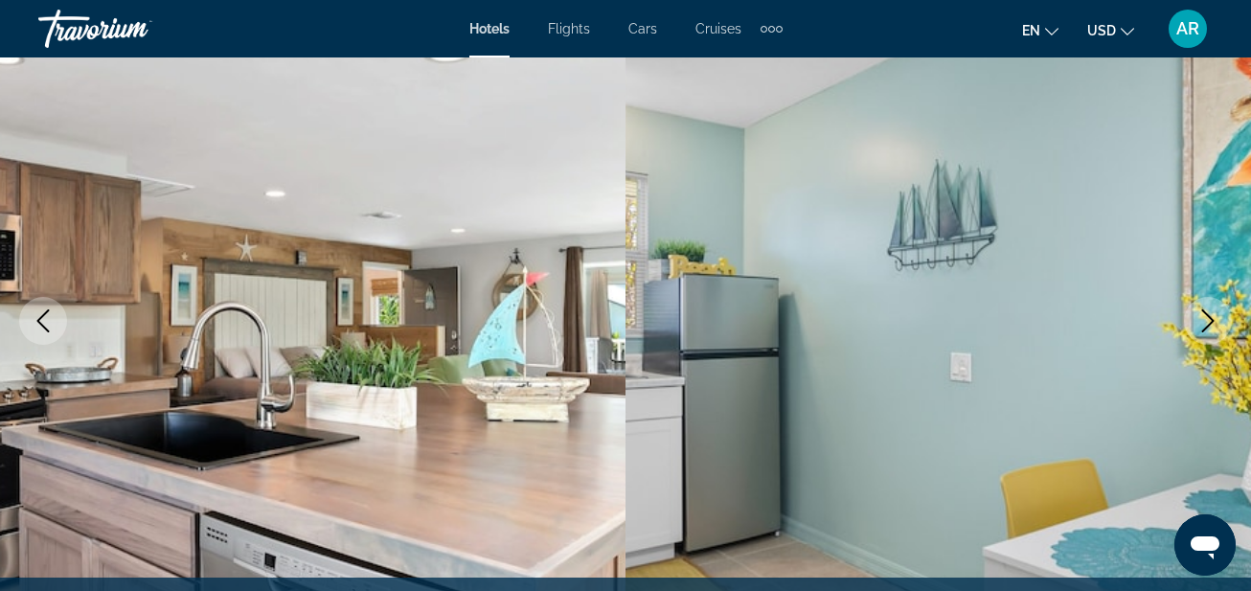
click at [1201, 320] on icon "Next image" at bounding box center [1207, 320] width 23 height 23
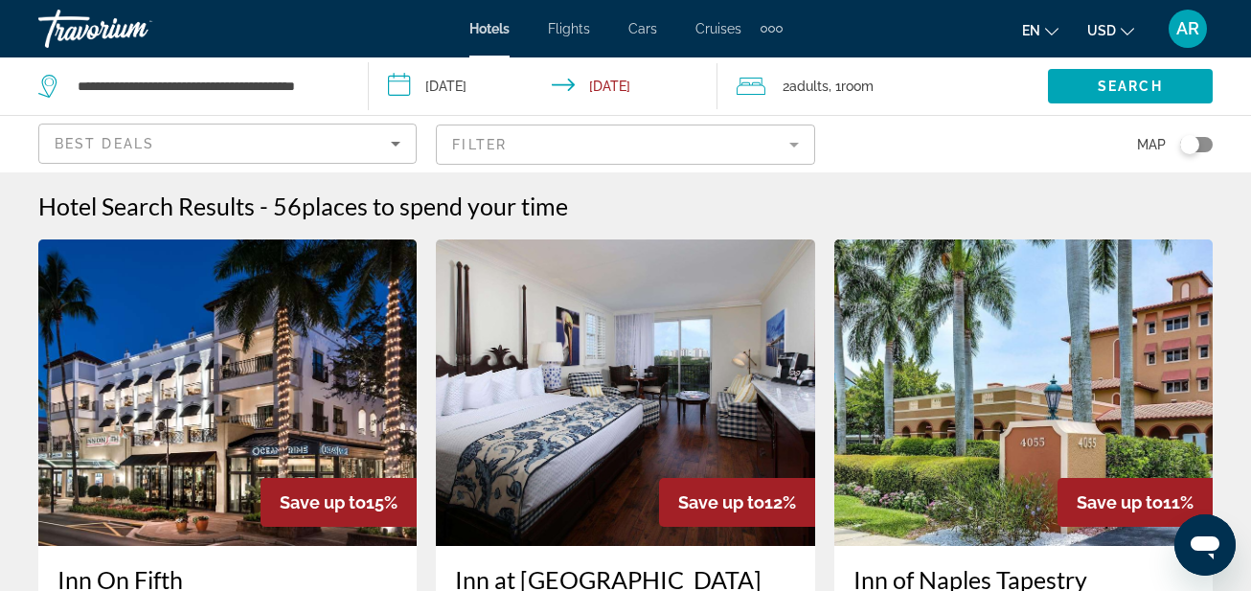
click at [473, 141] on mat-form-field "Filter" at bounding box center [625, 145] width 378 height 40
